Goal: Transaction & Acquisition: Purchase product/service

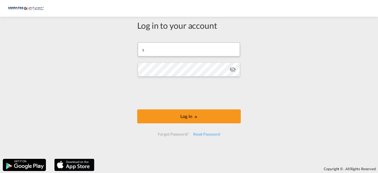
type input "[EMAIL_ADDRESS][DOMAIN_NAME]"
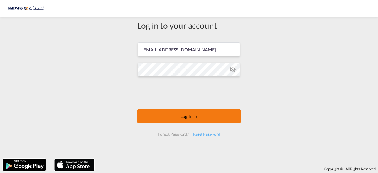
click at [170, 117] on button "Log In" at bounding box center [189, 116] width 104 height 14
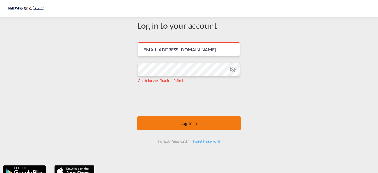
click at [185, 123] on button "Log In" at bounding box center [189, 123] width 104 height 14
click at [186, 121] on button "Log In" at bounding box center [189, 123] width 104 height 14
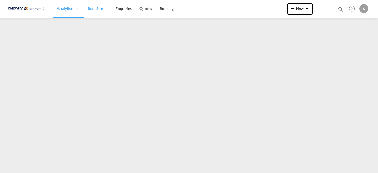
click at [98, 8] on span "Rate Search" at bounding box center [98, 8] width 20 height 5
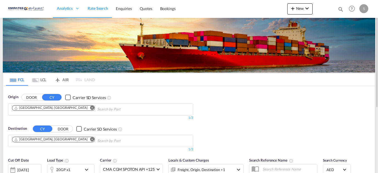
click at [90, 138] on md-icon "Remove" at bounding box center [92, 139] width 4 height 4
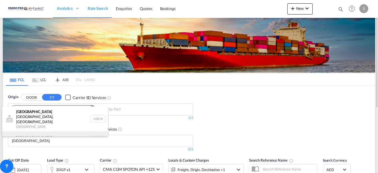
type input "[GEOGRAPHIC_DATA]"
click at [37, 131] on div "[GEOGRAPHIC_DATA] [GEOGRAPHIC_DATA] NLRTM" at bounding box center [55, 139] width 106 height 17
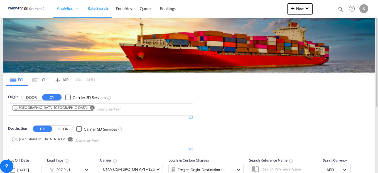
scroll to position [84, 0]
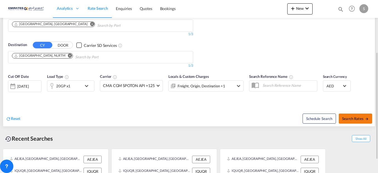
click at [356, 120] on span "Search Rates" at bounding box center [355, 118] width 27 height 4
type input "AEJEA to NLRTM / [DATE]"
